Goal: Navigation & Orientation: Find specific page/section

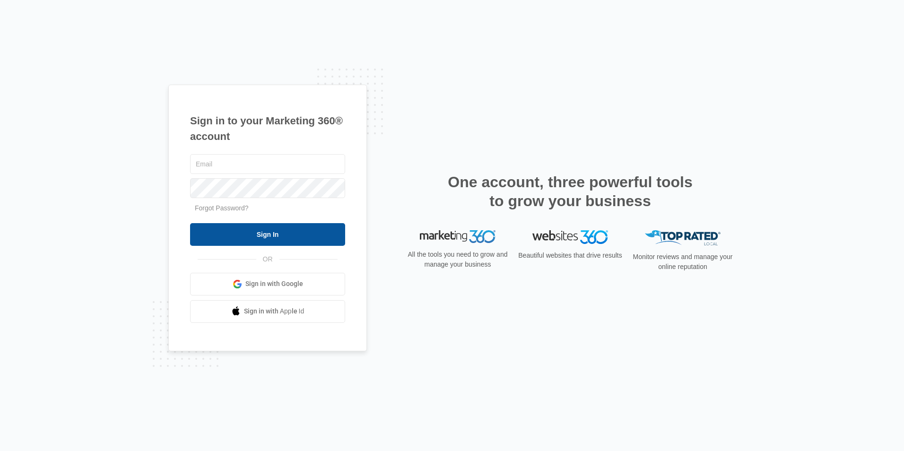
type input "[EMAIL_ADDRESS][DOMAIN_NAME]"
click at [233, 230] on input "Sign In" at bounding box center [267, 234] width 155 height 23
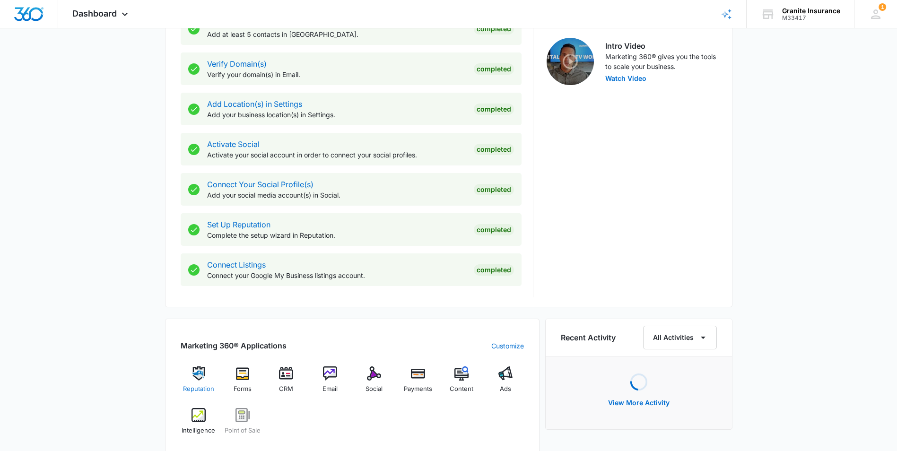
scroll to position [473, 0]
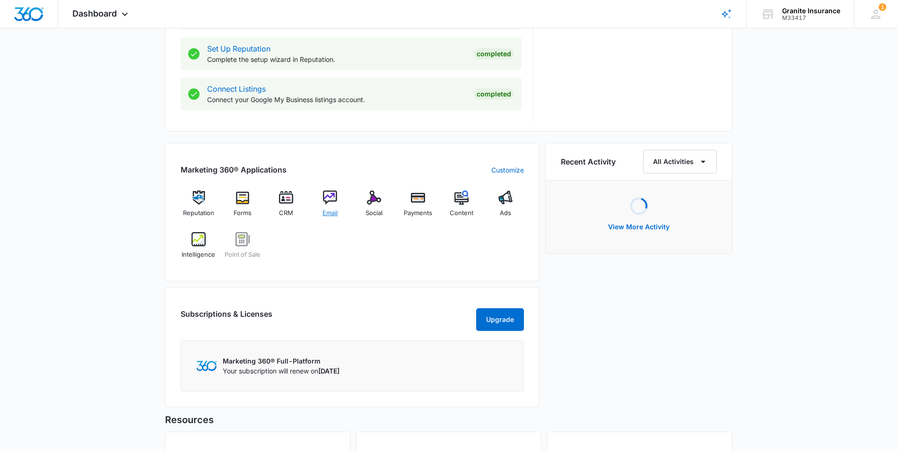
click at [332, 204] on img at bounding box center [330, 198] width 14 height 14
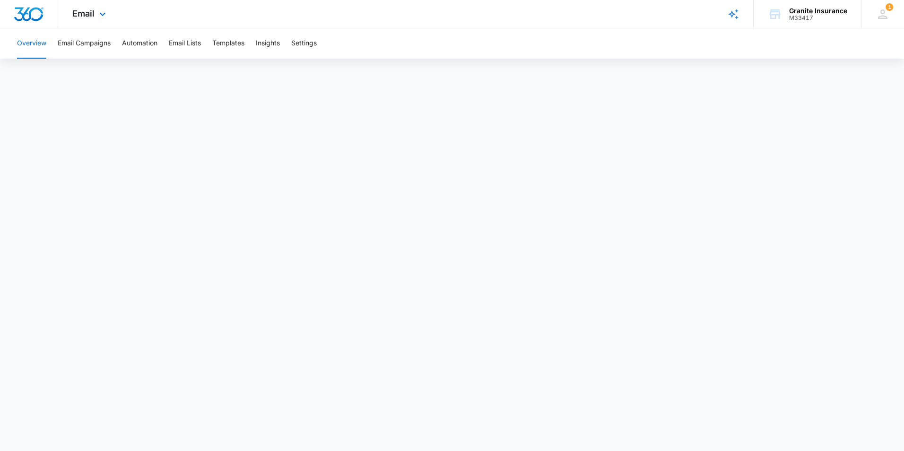
click at [26, 19] on img "Dashboard" at bounding box center [29, 14] width 30 height 14
